Goal: Task Accomplishment & Management: Complete application form

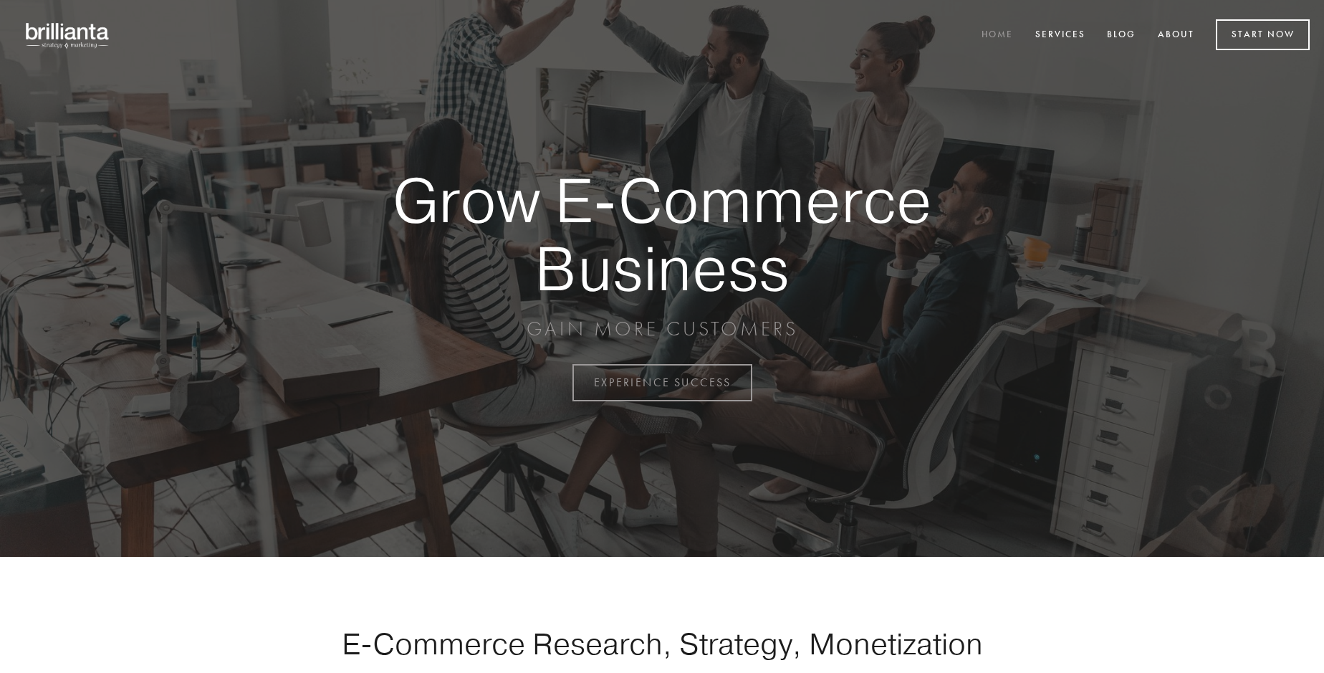
scroll to position [3756, 0]
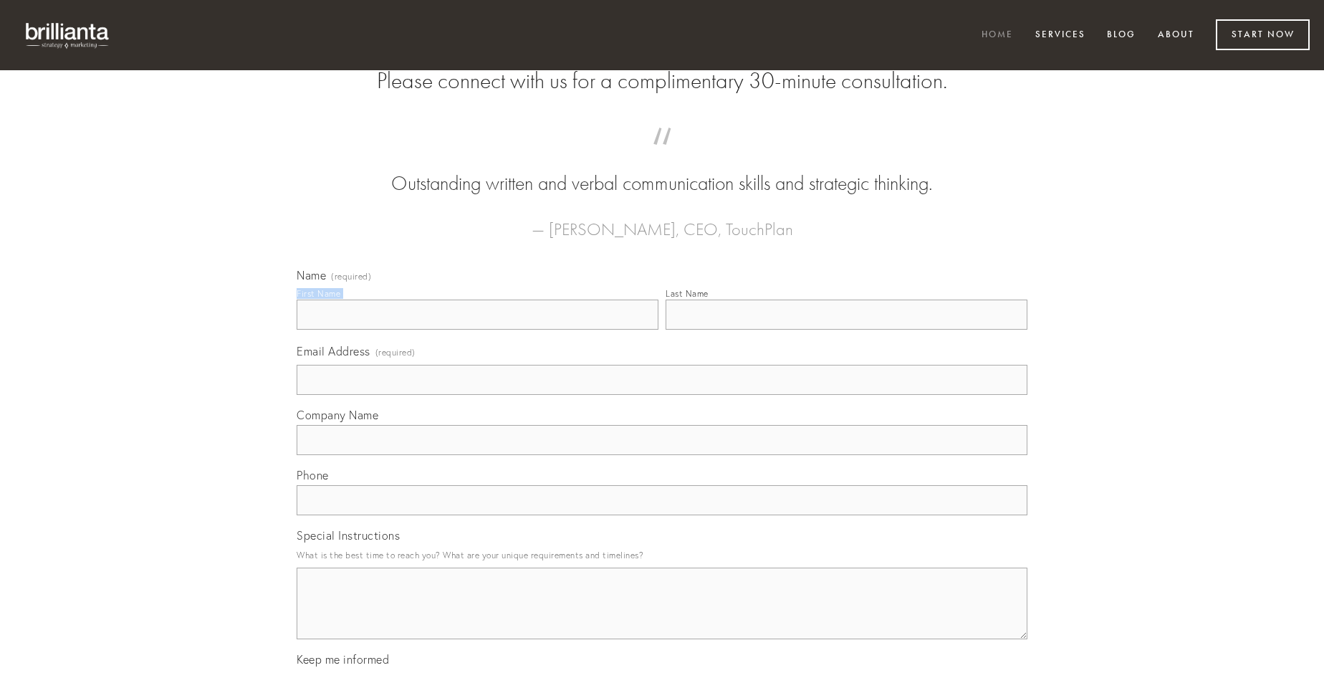
type input "[PERSON_NAME]"
click at [846, 330] on input "Last Name" at bounding box center [847, 315] width 362 height 30
type input "[PERSON_NAME]"
click at [662, 395] on input "Email Address (required)" at bounding box center [662, 380] width 731 height 30
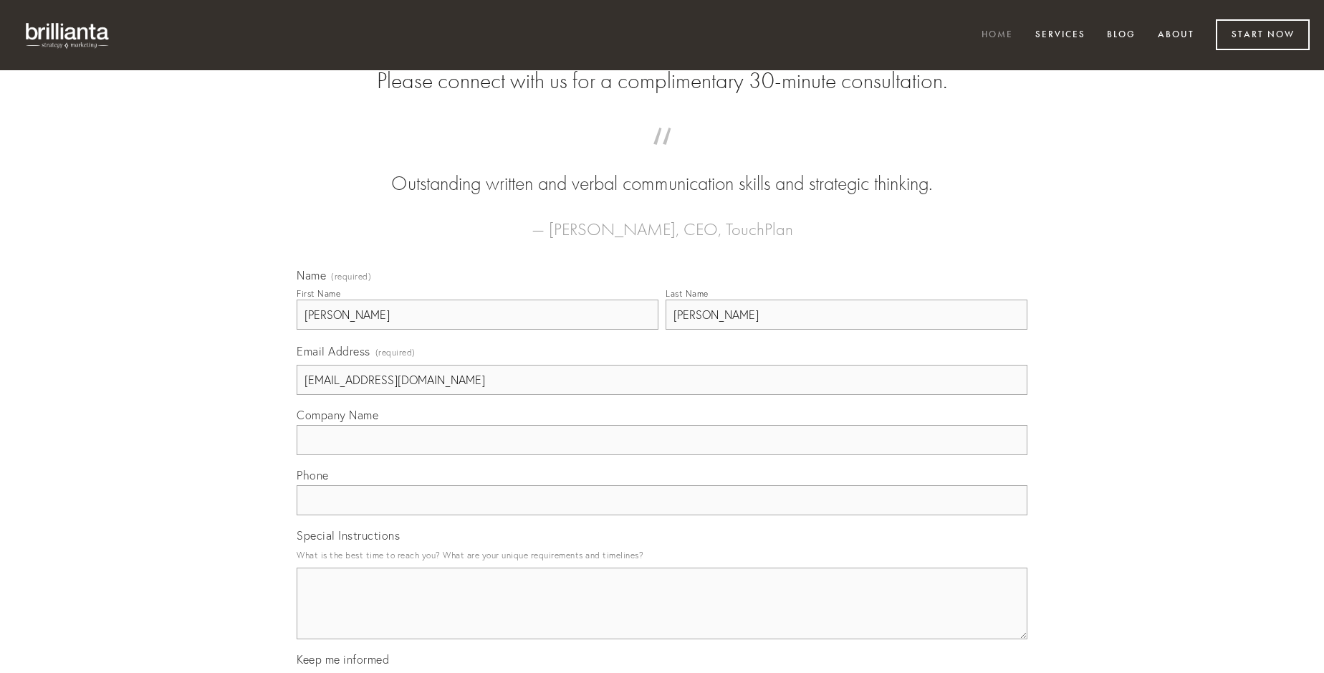
type input "[EMAIL_ADDRESS][DOMAIN_NAME]"
click at [662, 455] on input "Company Name" at bounding box center [662, 440] width 731 height 30
type input "provident"
click at [662, 515] on input "text" at bounding box center [662, 500] width 731 height 30
click at [662, 616] on textarea "Special Instructions" at bounding box center [662, 604] width 731 height 72
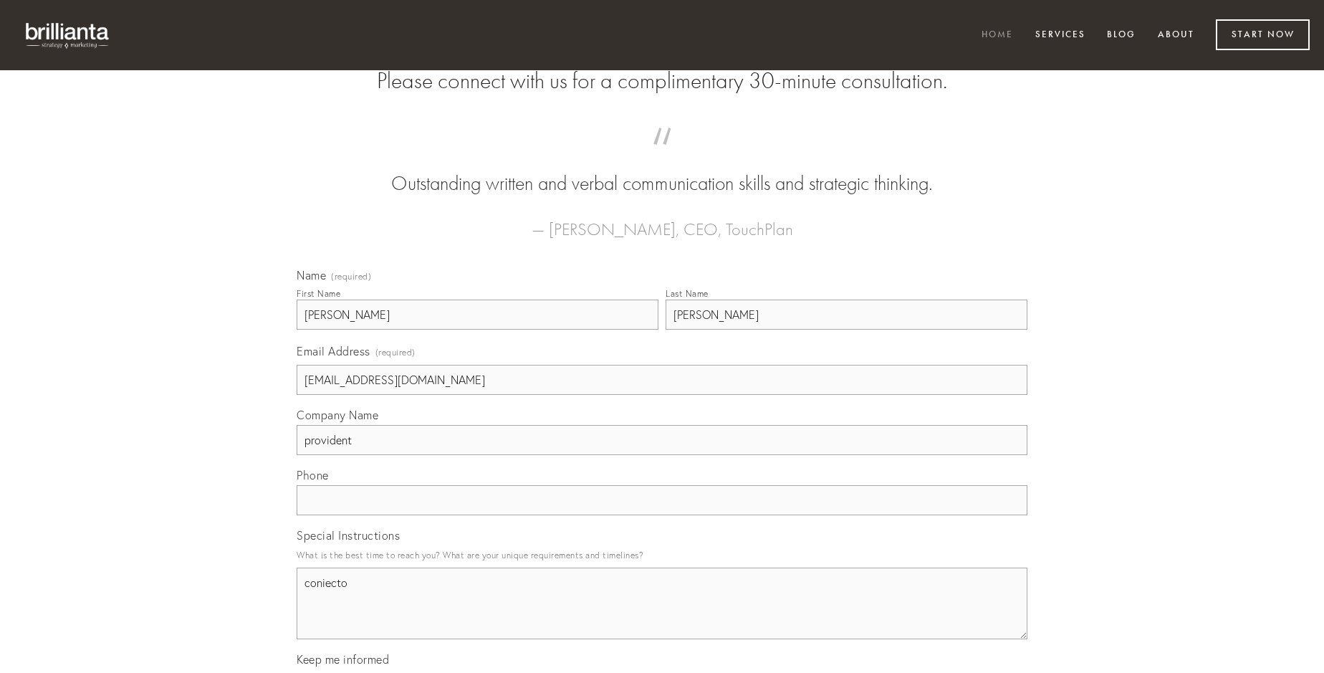
type textarea "coniecto"
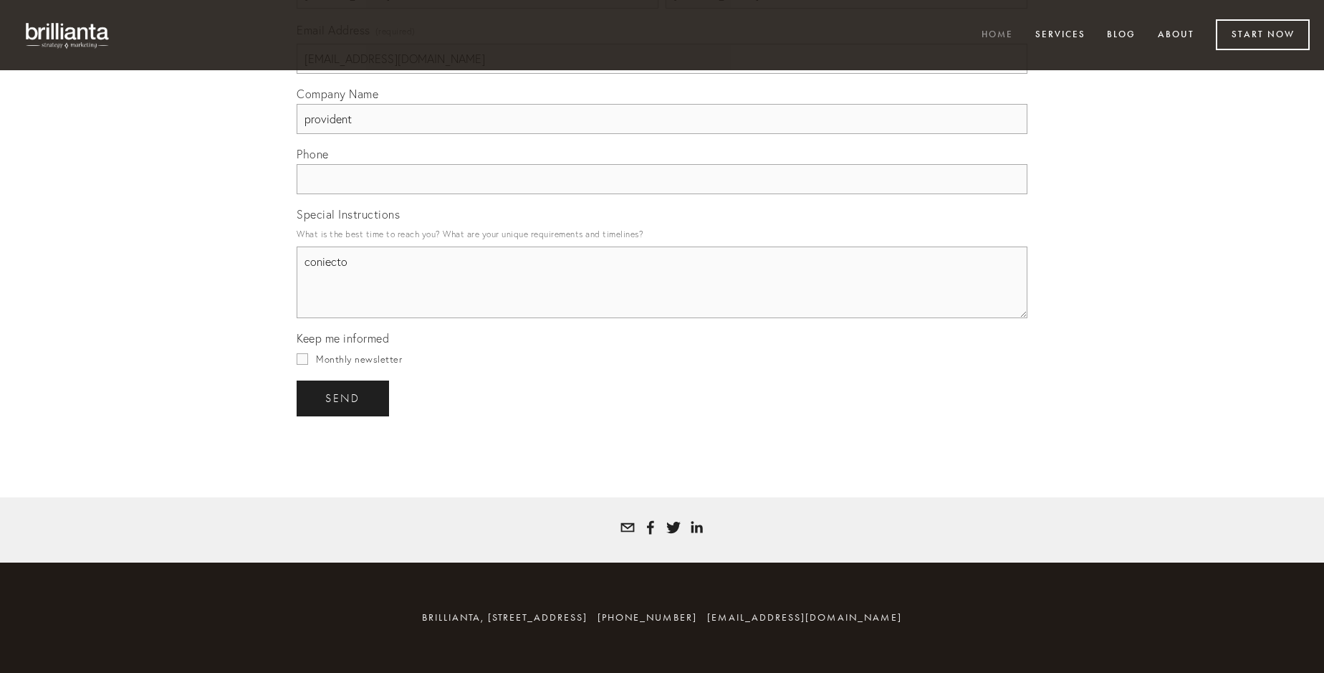
click at [344, 398] on span "send" at bounding box center [342, 398] width 35 height 13
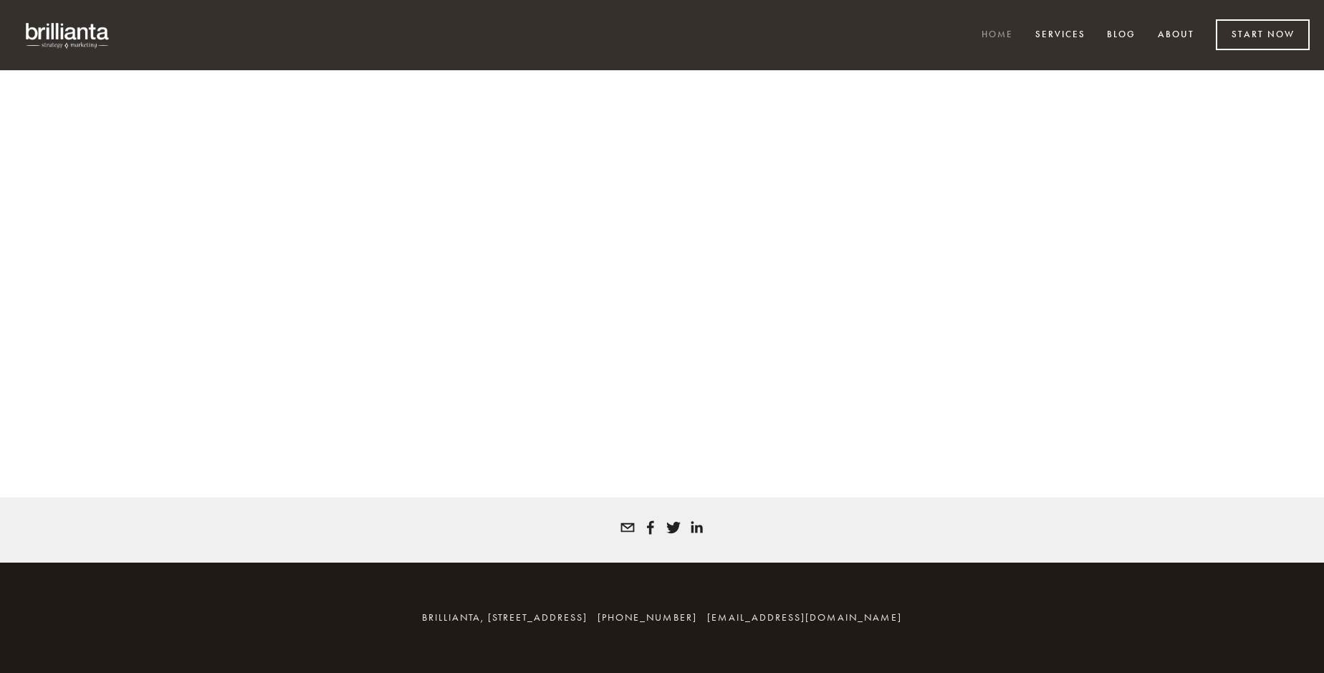
scroll to position [3737, 0]
